Goal: Transaction & Acquisition: Purchase product/service

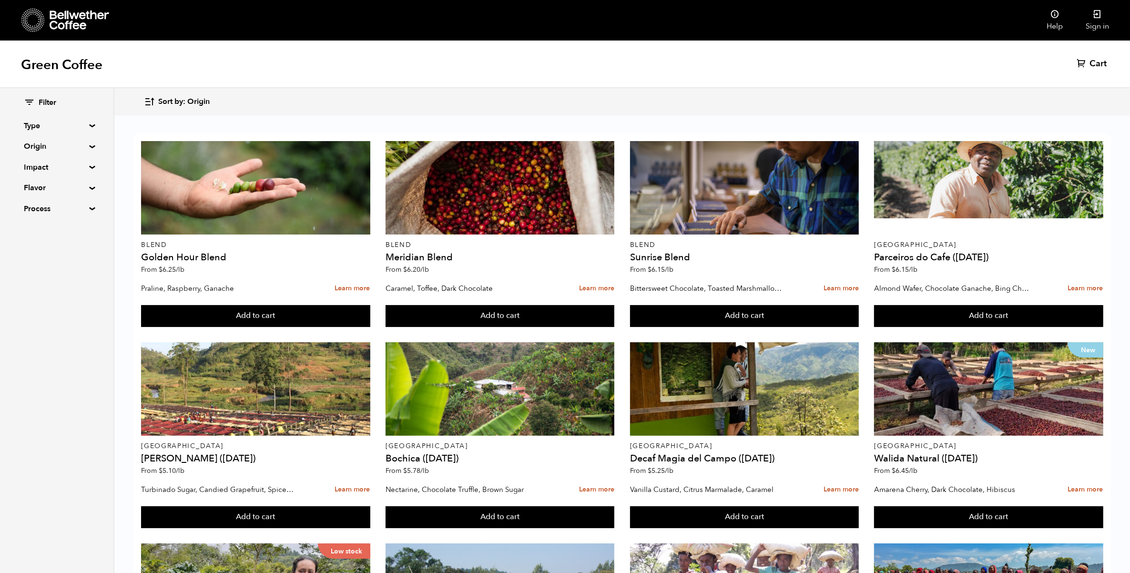
scroll to position [590, 0]
drag, startPoint x: 955, startPoint y: 269, endPoint x: 918, endPoint y: 273, distance: 37.3
drag, startPoint x: 455, startPoint y: 475, endPoint x: 439, endPoint y: 470, distance: 17.0
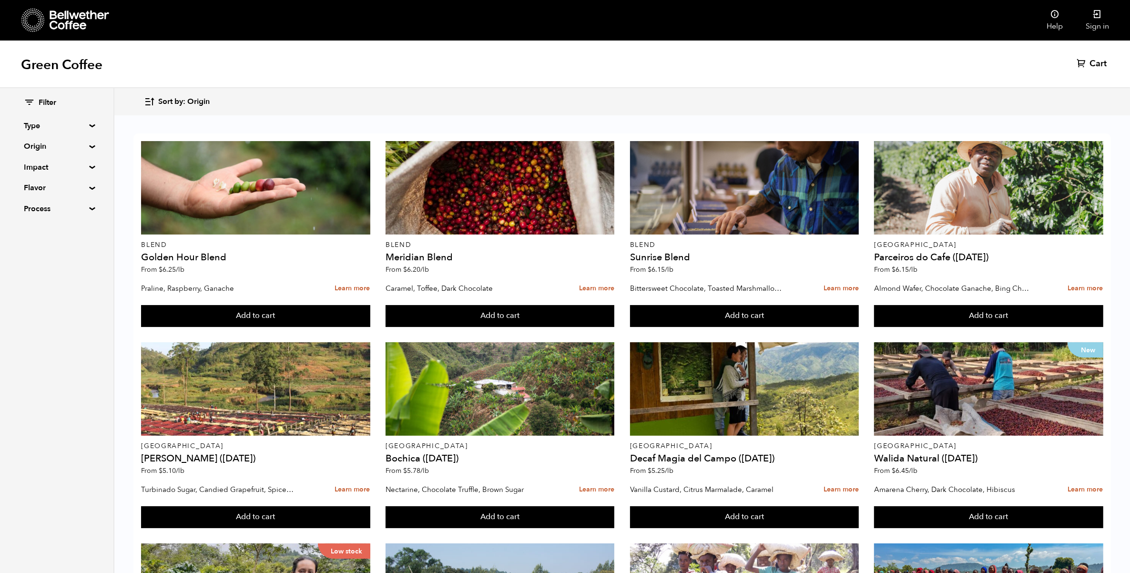
drag, startPoint x: 201, startPoint y: 474, endPoint x: 215, endPoint y: 473, distance: 14.3
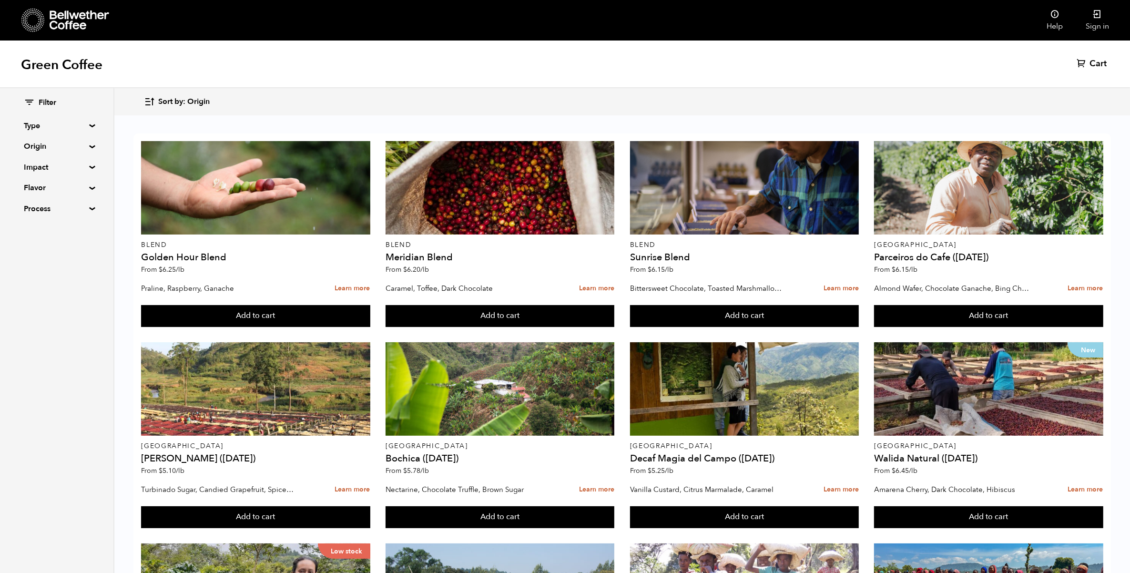
drag, startPoint x: 175, startPoint y: 463, endPoint x: 161, endPoint y: 468, distance: 15.1
drag, startPoint x: 161, startPoint y: 468, endPoint x: 256, endPoint y: 460, distance: 95.7
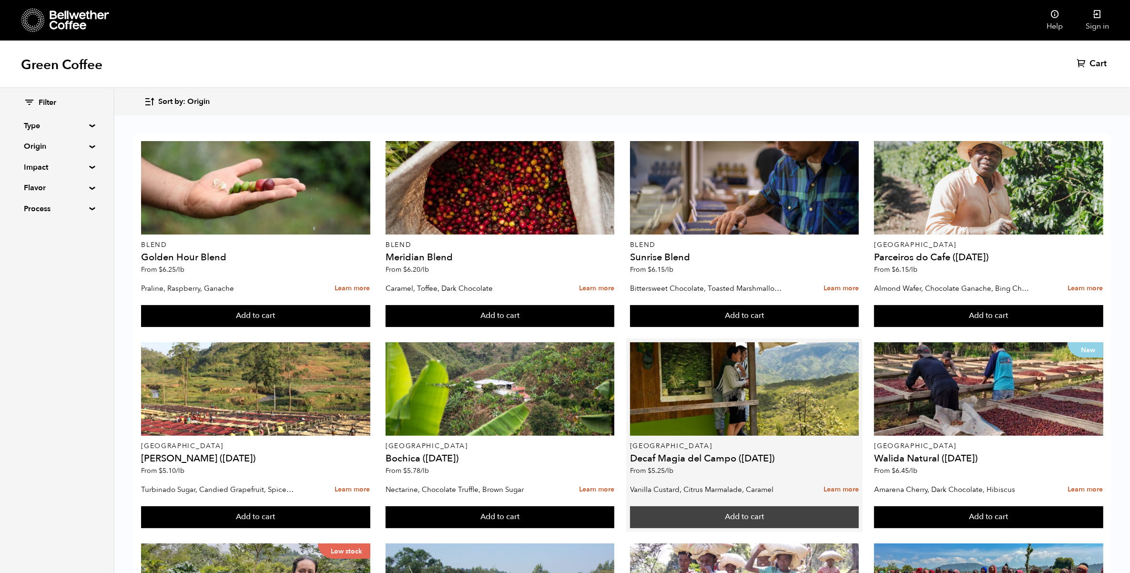
scroll to position [60, 0]
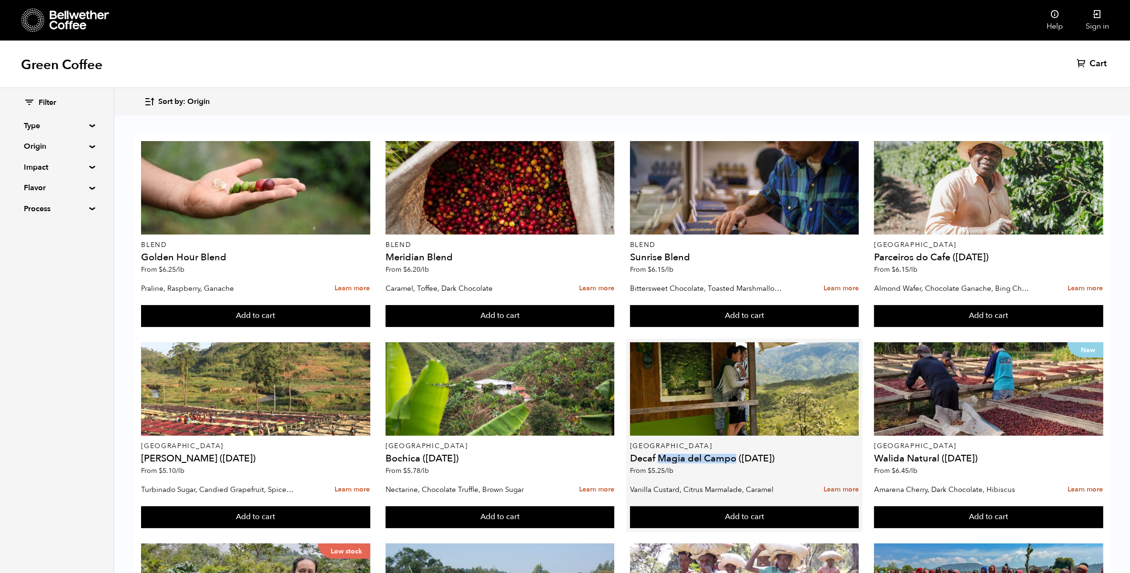
drag, startPoint x: 657, startPoint y: 401, endPoint x: 737, endPoint y: 396, distance: 80.7
click at [737, 454] on h4 "Decaf Magia del Campo (MAR 25)" at bounding box center [744, 459] width 229 height 10
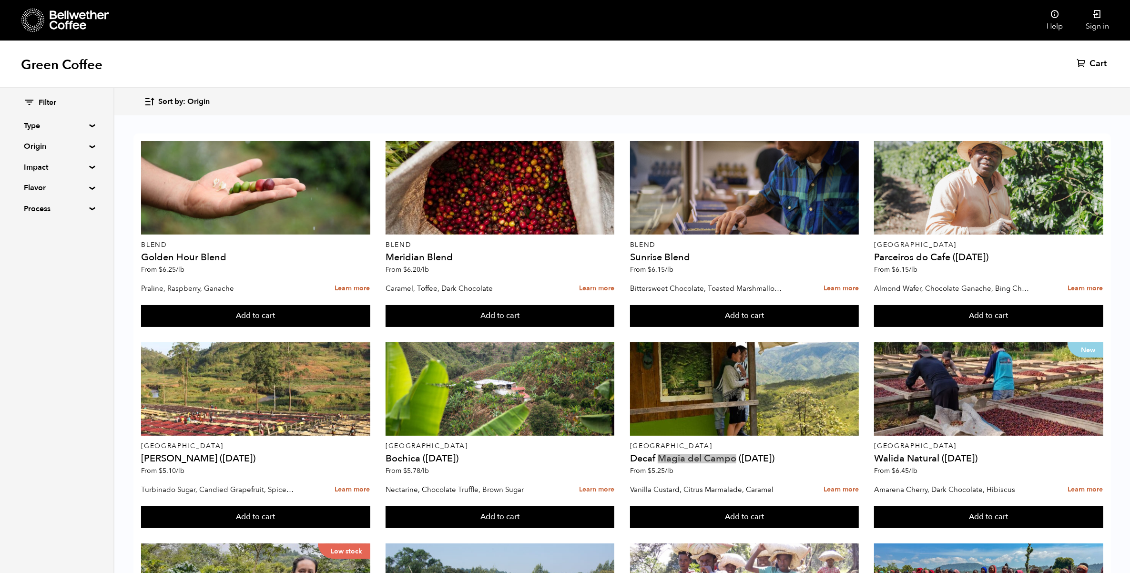
scroll to position [590, 0]
drag, startPoint x: 766, startPoint y: 502, endPoint x: 717, endPoint y: 504, distance: 48.7
drag, startPoint x: 717, startPoint y: 504, endPoint x: 844, endPoint y: 508, distance: 126.4
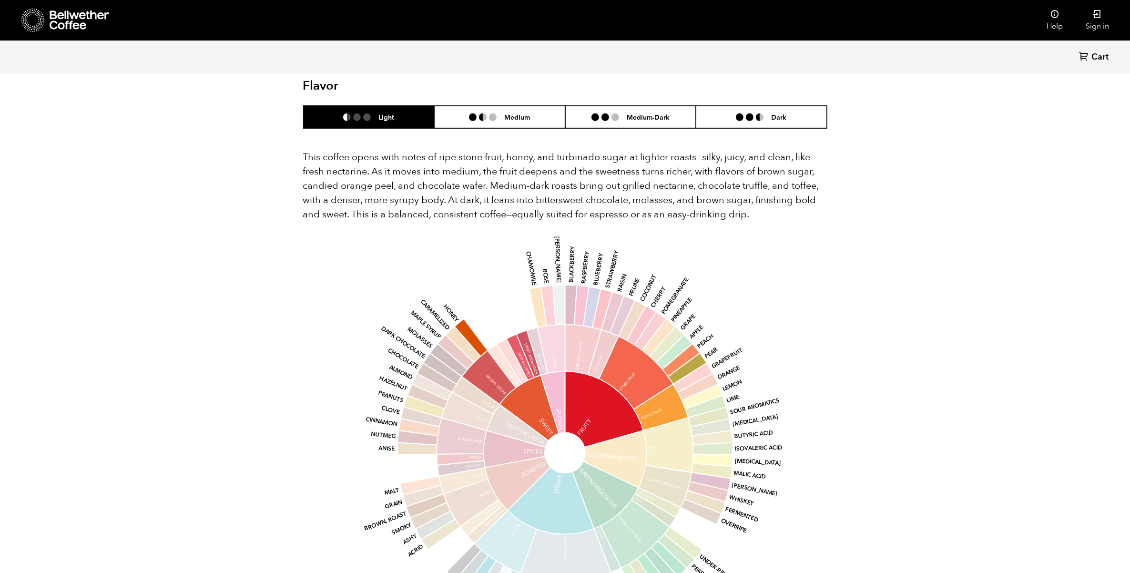
scroll to position [477, 0]
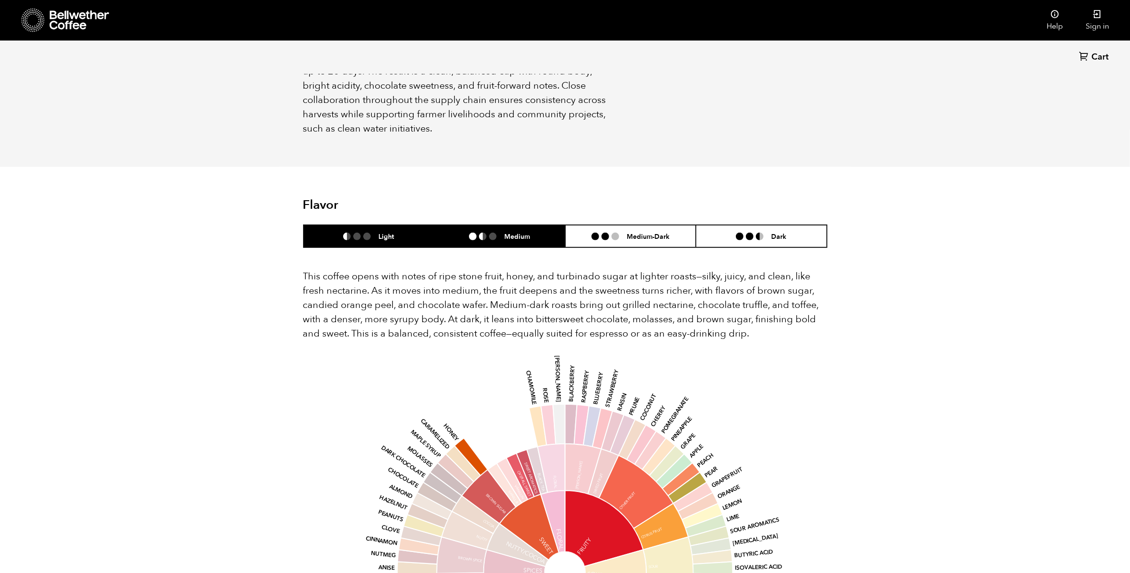
click at [513, 232] on h6 "Medium" at bounding box center [517, 236] width 26 height 8
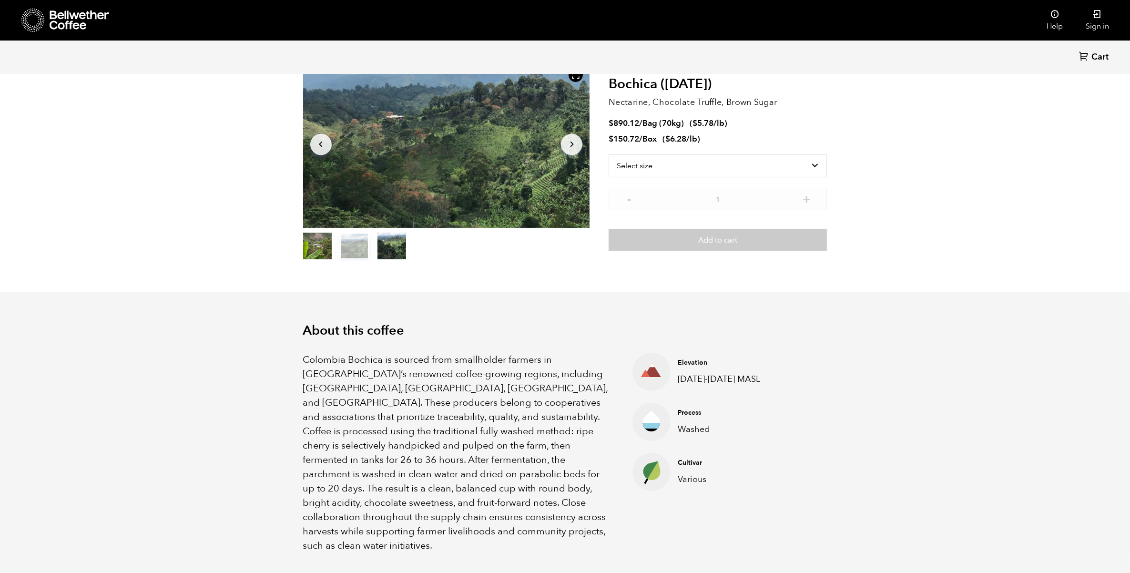
scroll to position [0, 0]
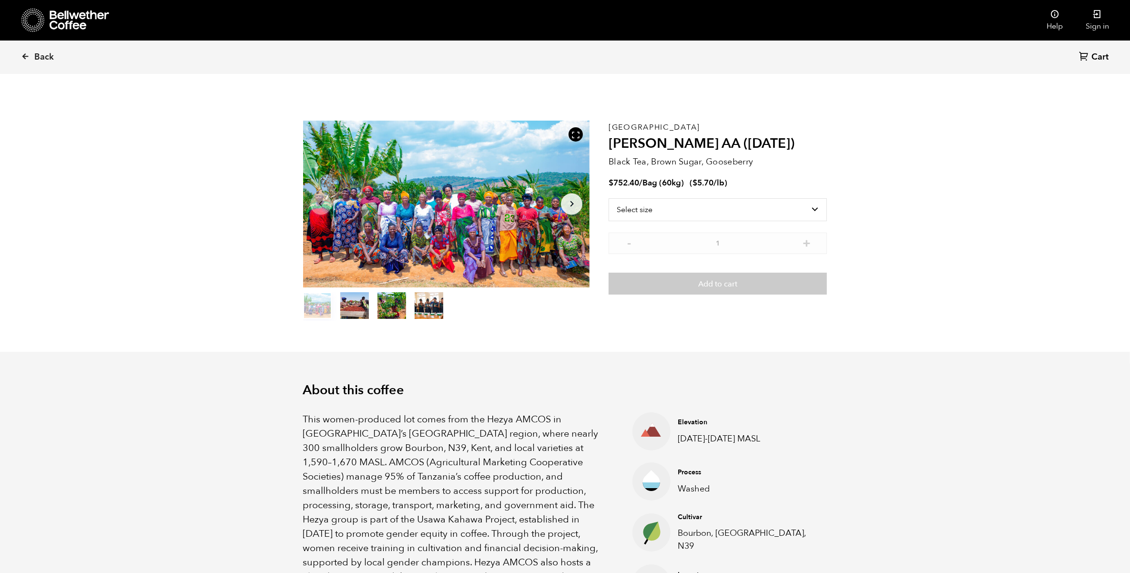
scroll to position [415, 508]
click at [575, 199] on icon "Arrow Right" at bounding box center [571, 203] width 11 height 11
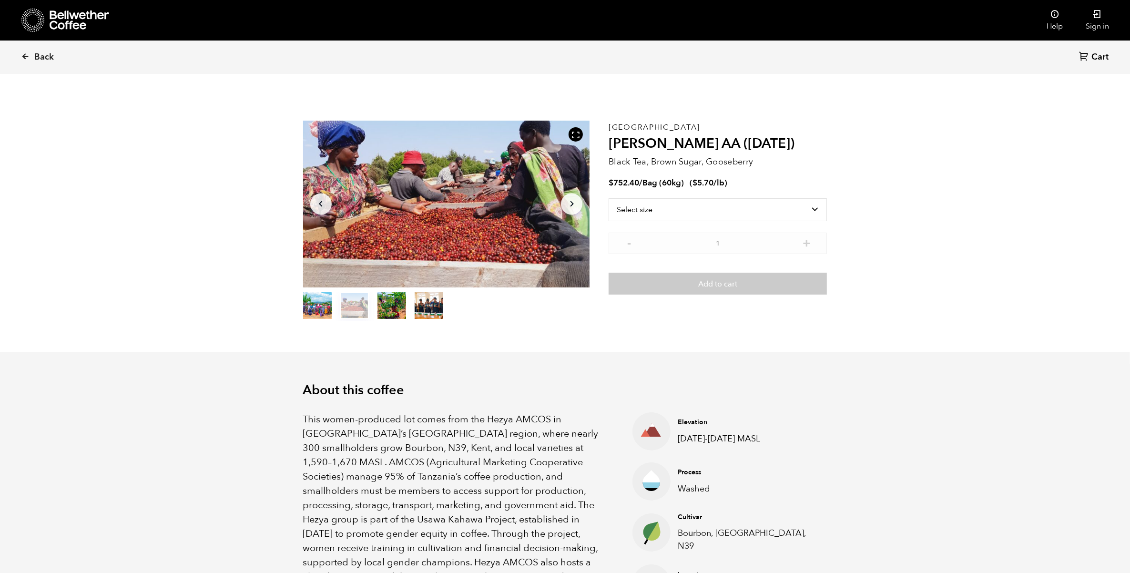
click at [575, 199] on icon "Arrow Right" at bounding box center [571, 203] width 11 height 11
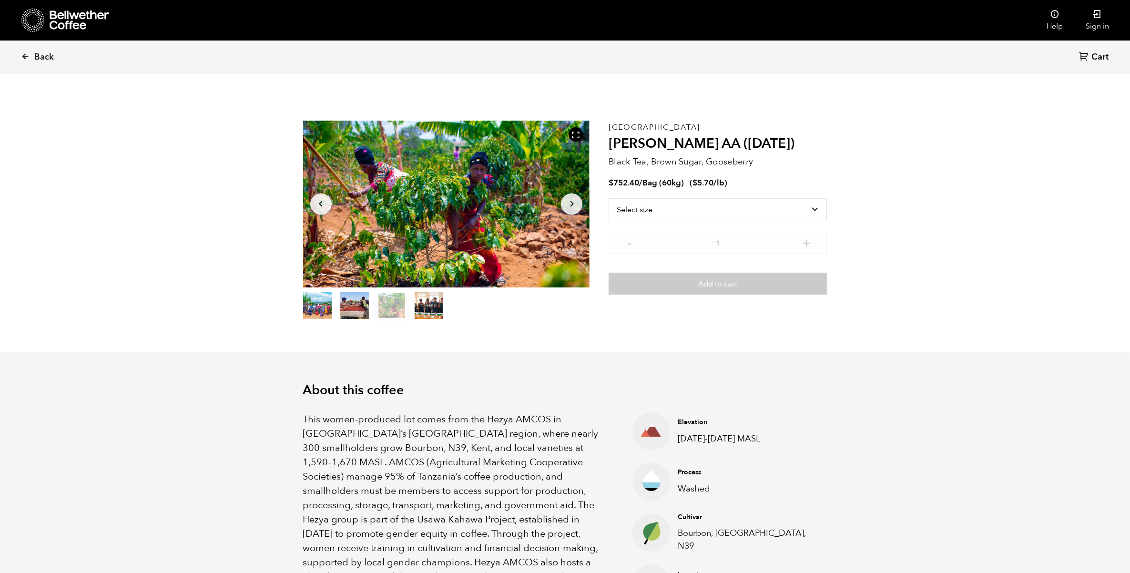
click at [575, 199] on icon "Arrow Right" at bounding box center [571, 203] width 11 height 11
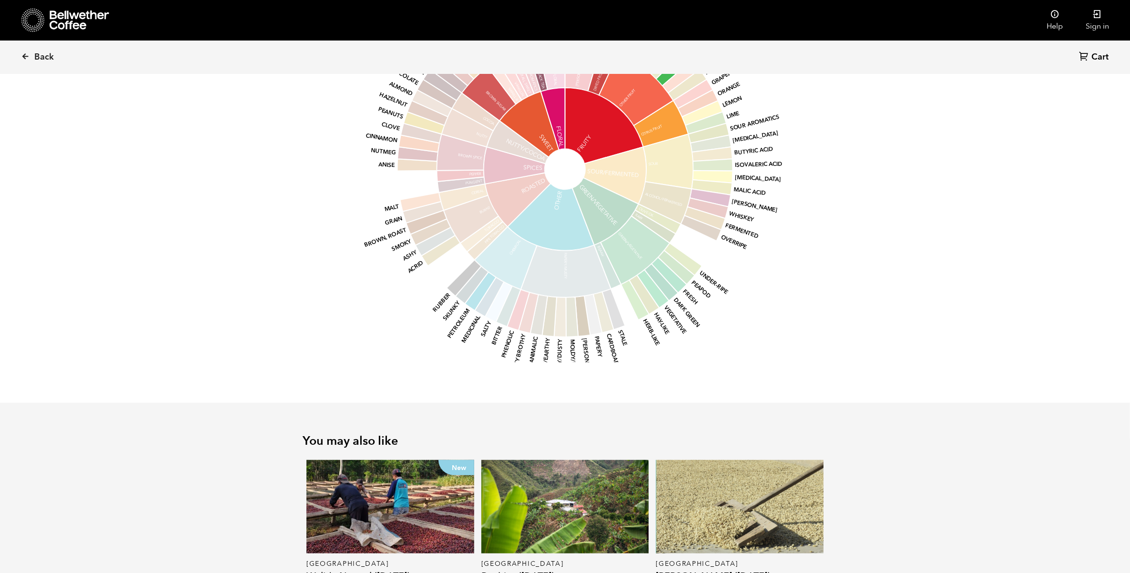
scroll to position [596, 0]
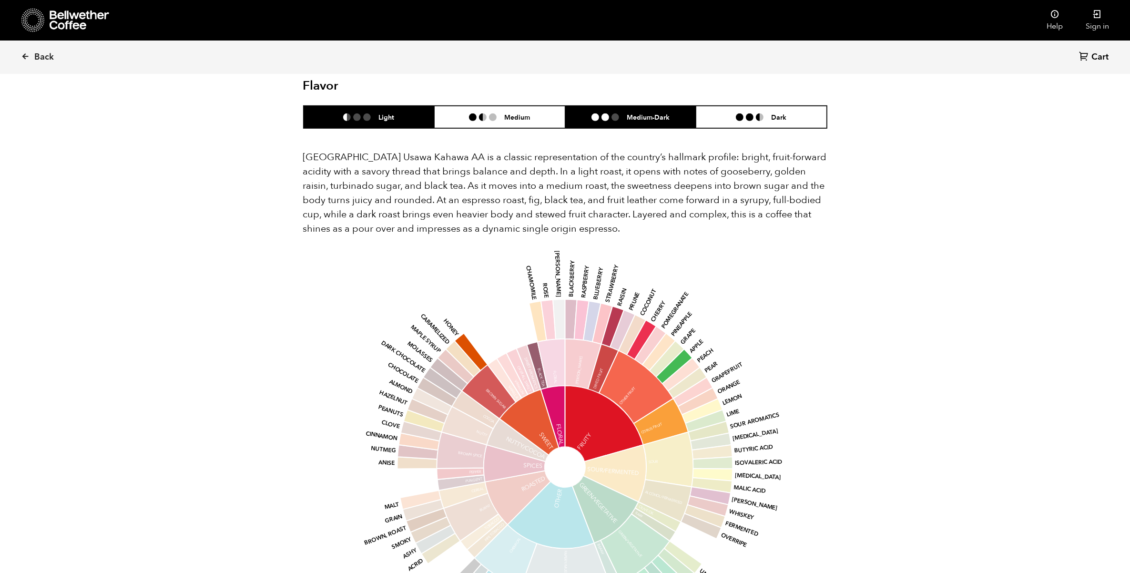
click at [639, 113] on li "Medium-Dark" at bounding box center [630, 117] width 131 height 22
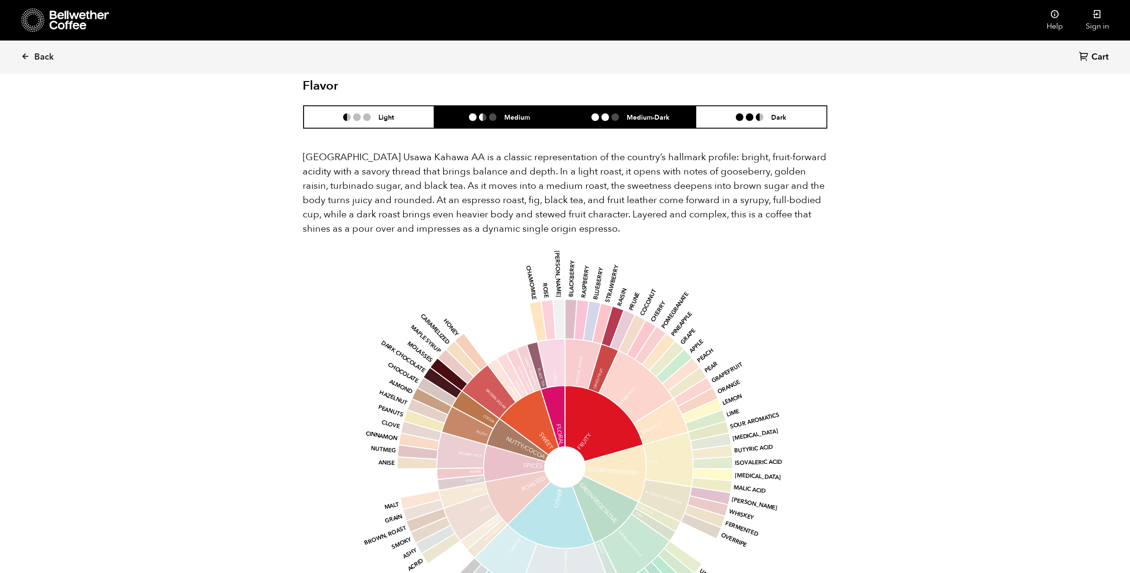
click at [508, 113] on h6 "Medium" at bounding box center [517, 117] width 26 height 8
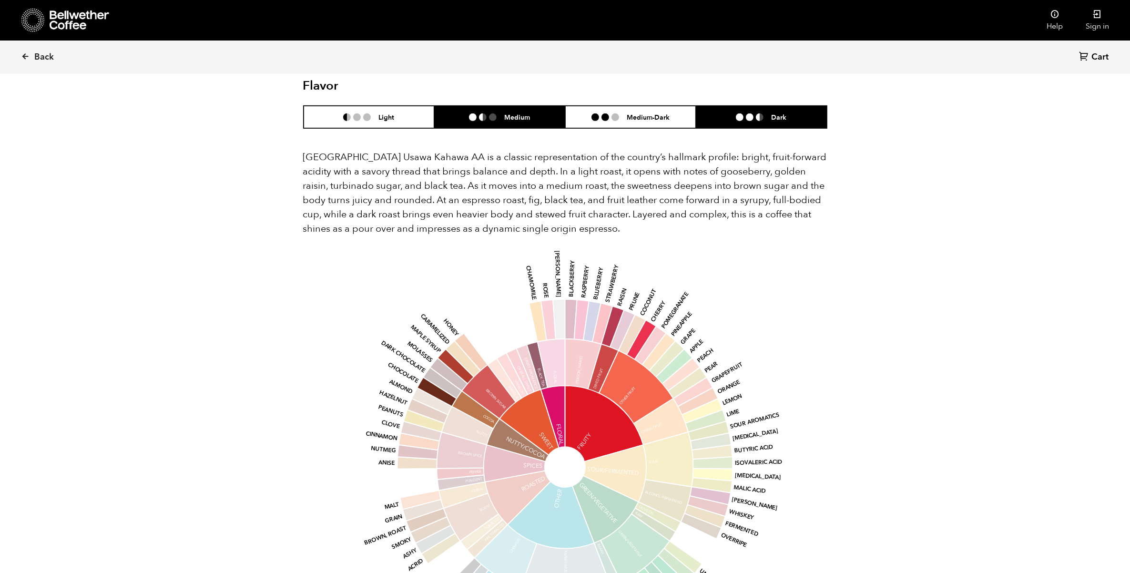
click at [742, 106] on li "Dark" at bounding box center [761, 117] width 131 height 22
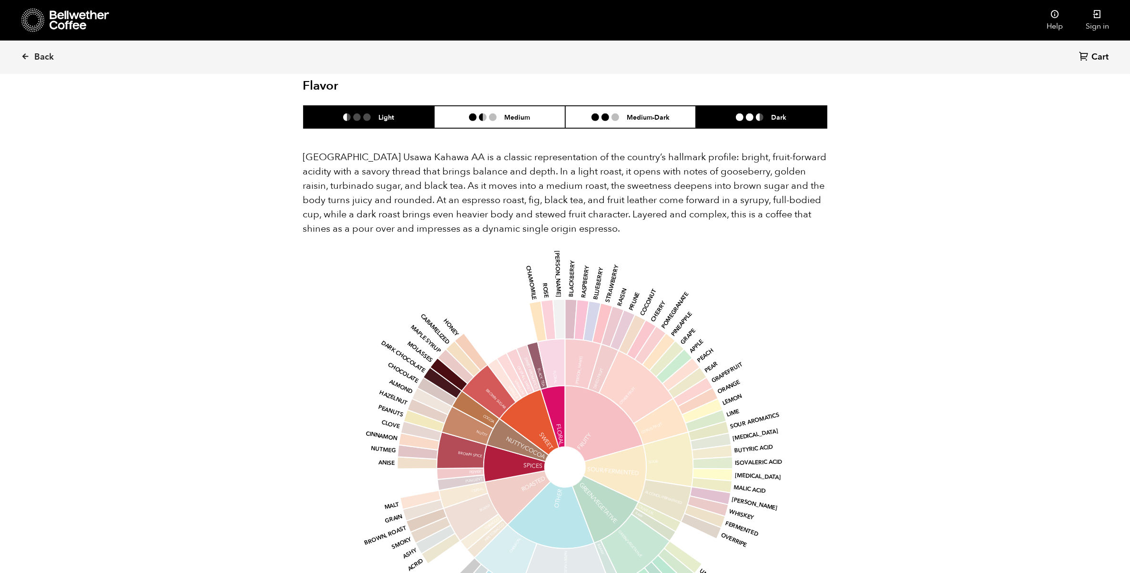
click at [366, 113] on li at bounding box center [367, 117] width 8 height 8
